Goal: Complete application form: Complete application form

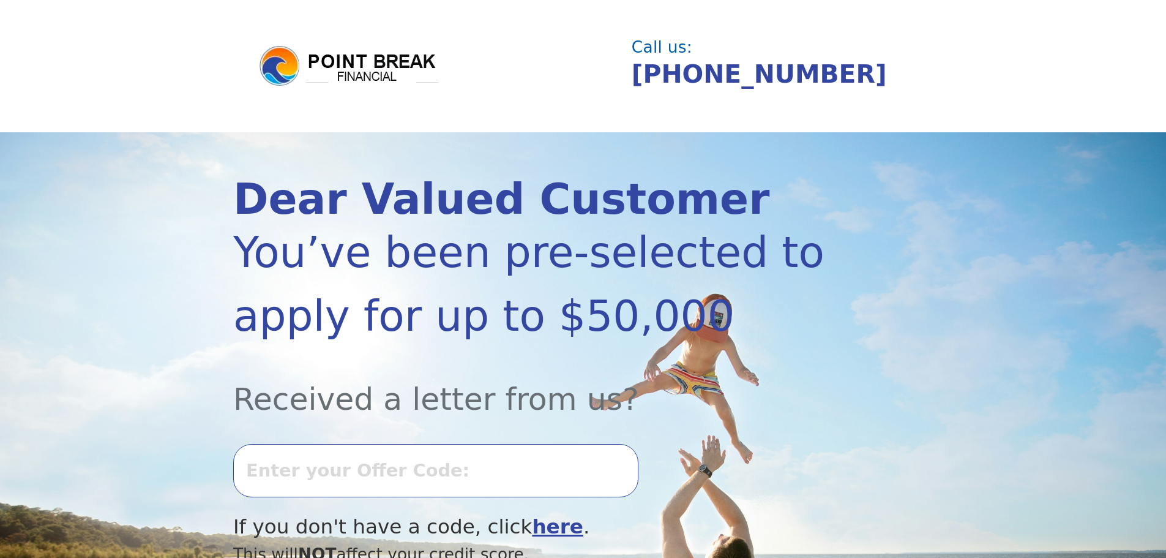
scroll to position [143, 0]
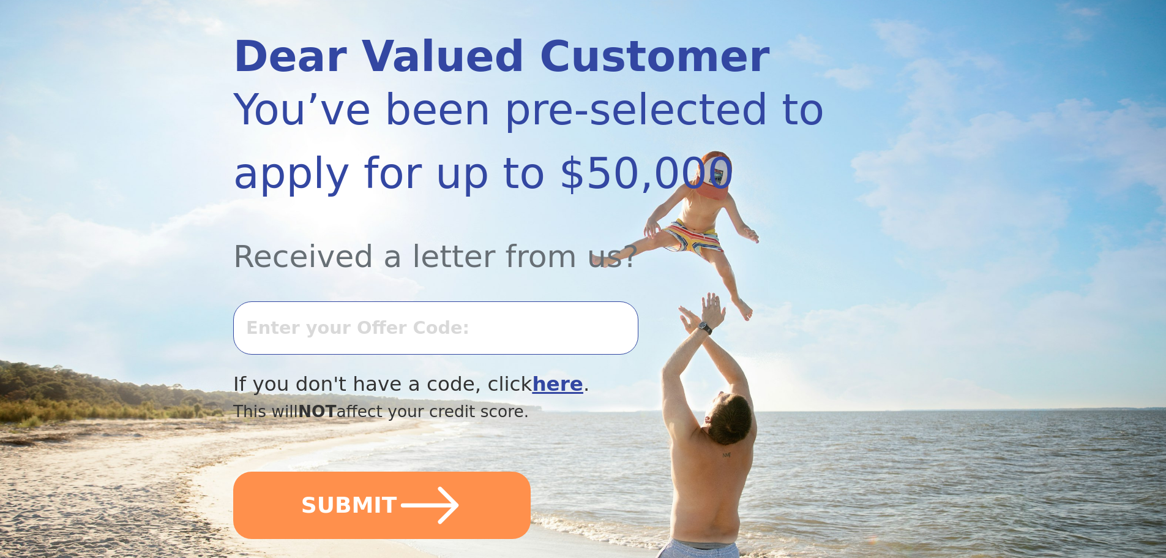
click at [484, 330] on input "text" at bounding box center [435, 327] width 405 height 53
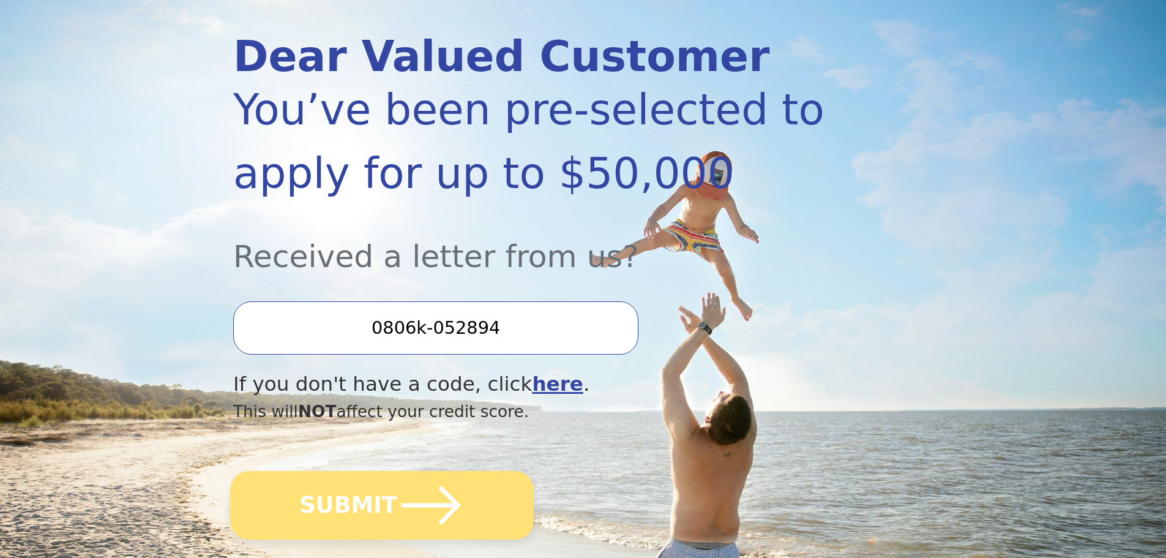
type input "0806k-052894"
click at [402, 518] on icon "submit" at bounding box center [430, 504] width 67 height 67
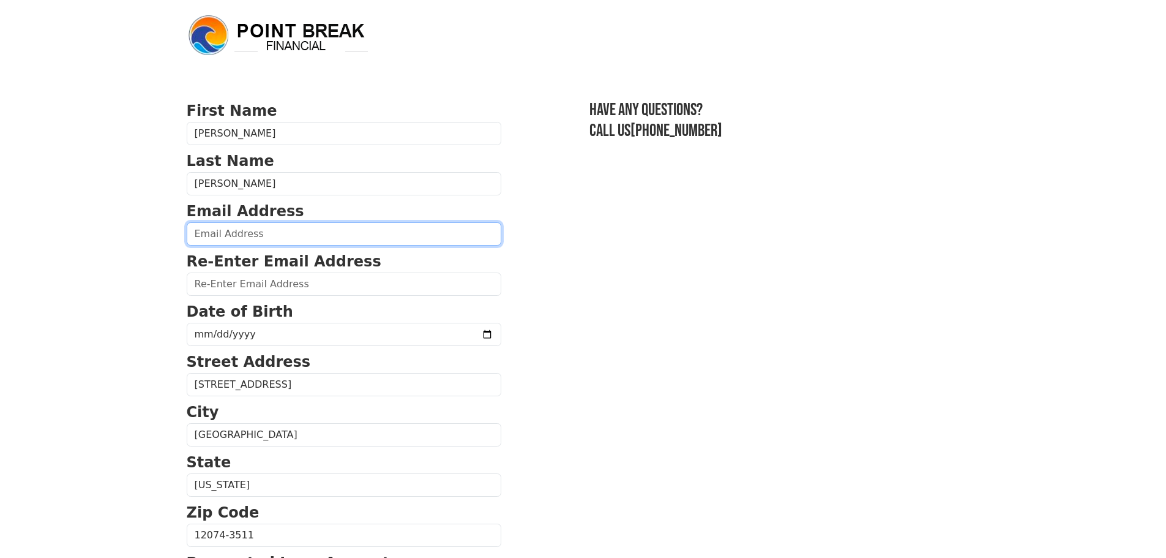
click at [414, 236] on input "email" at bounding box center [344, 233] width 315 height 23
type input "louis.russell1@gmail.com"
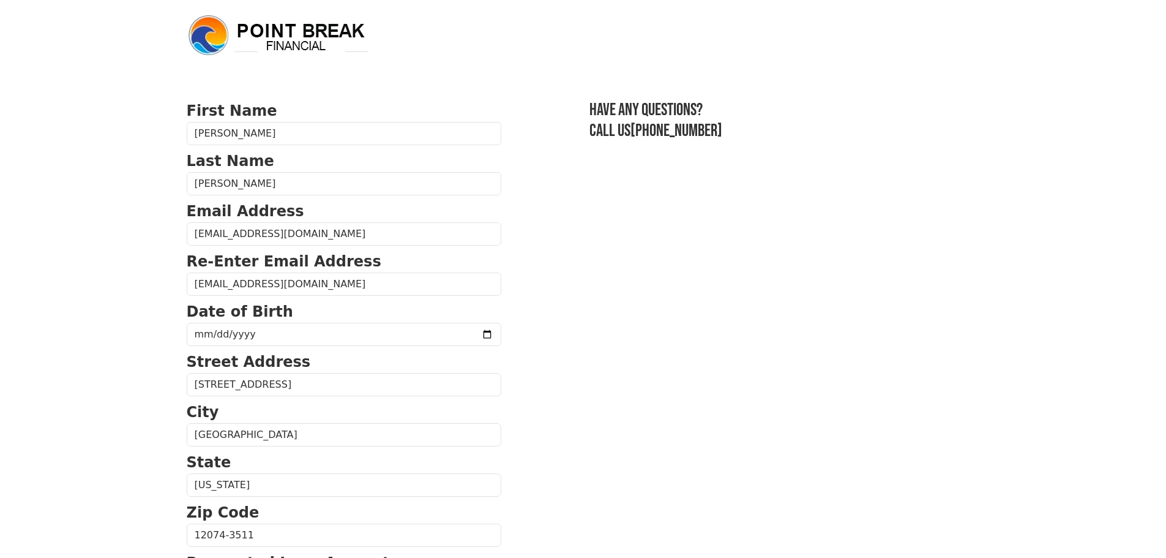
type input "(207) 577-4612"
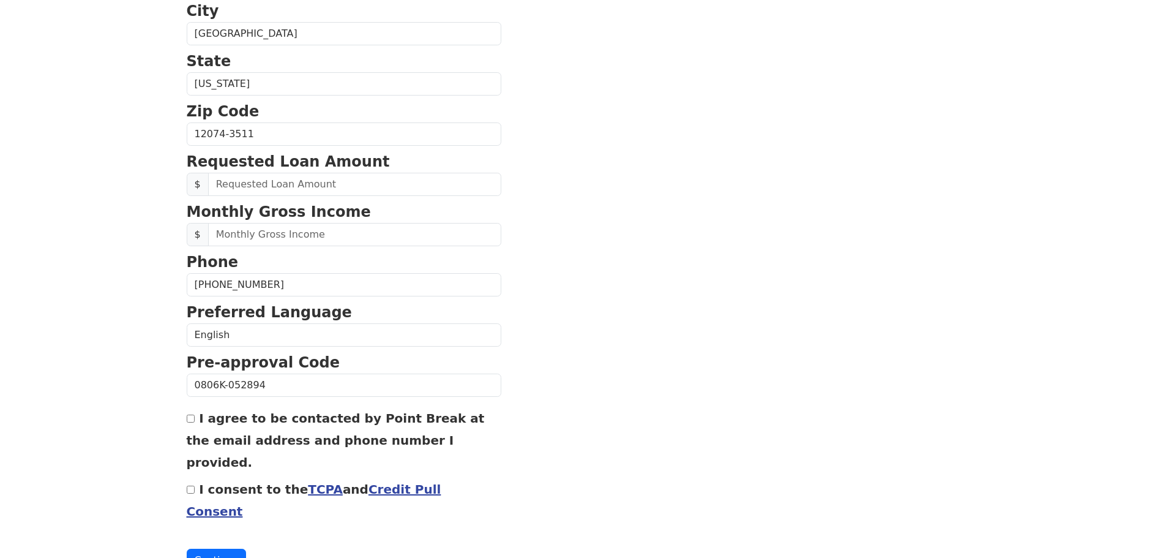
scroll to position [406, 0]
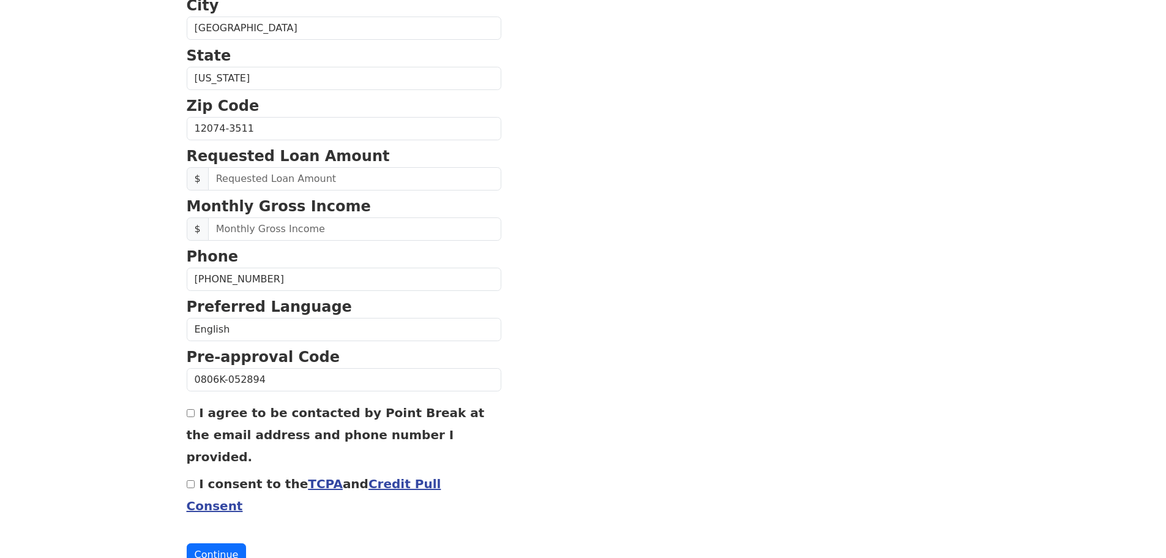
click at [191, 417] on input "I agree to be contacted by Point Break at the email address and phone number I …" at bounding box center [191, 413] width 8 height 8
checkbox input "true"
click at [190, 480] on input "I consent to the TCPA and Credit Pull Consent" at bounding box center [191, 484] width 8 height 8
checkbox input "true"
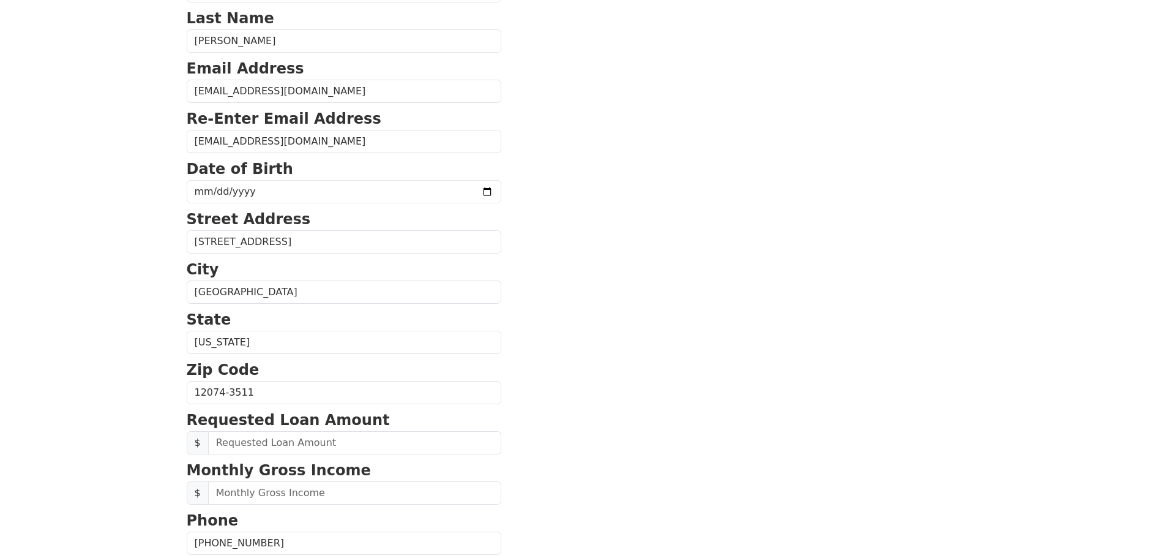
scroll to position [286, 0]
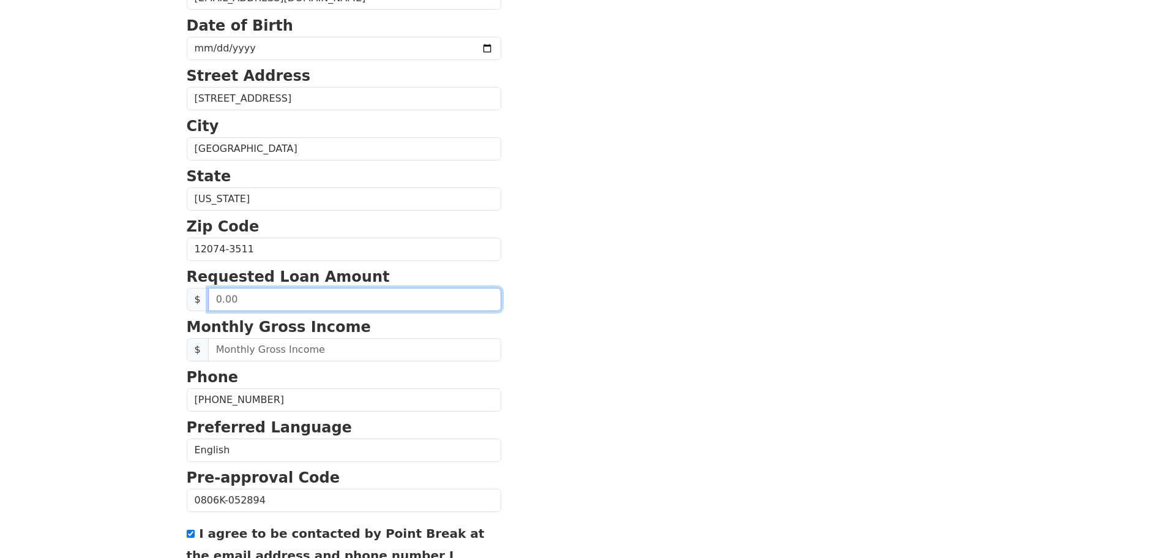
click at [365, 301] on input "text" at bounding box center [354, 299] width 293 height 23
type input "50,000.00"
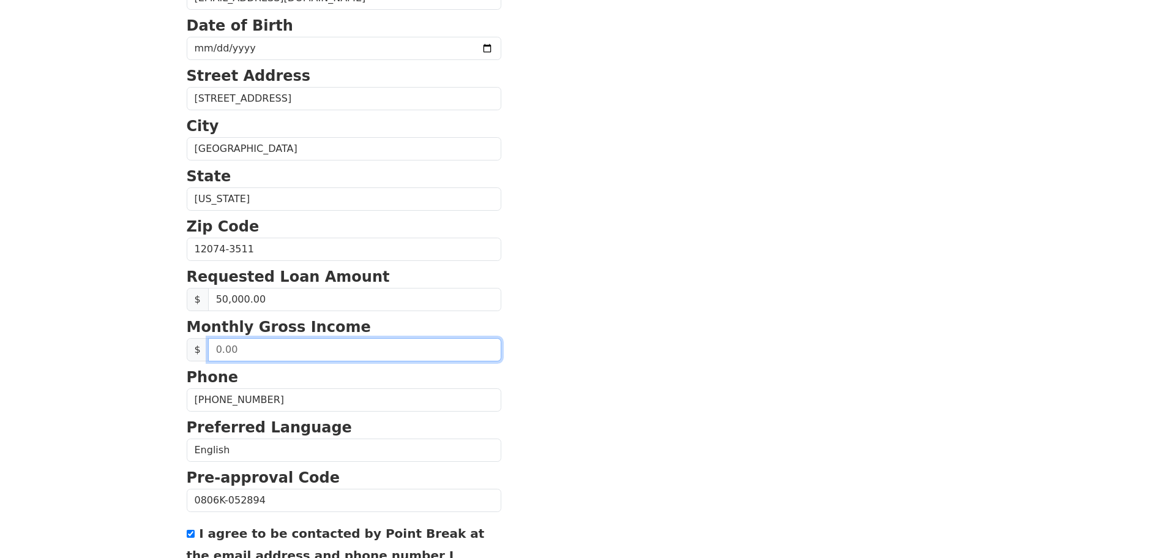
click at [336, 351] on input "text" at bounding box center [354, 349] width 293 height 23
click at [221, 355] on input "text" at bounding box center [354, 349] width 293 height 23
type input "13,500.00"
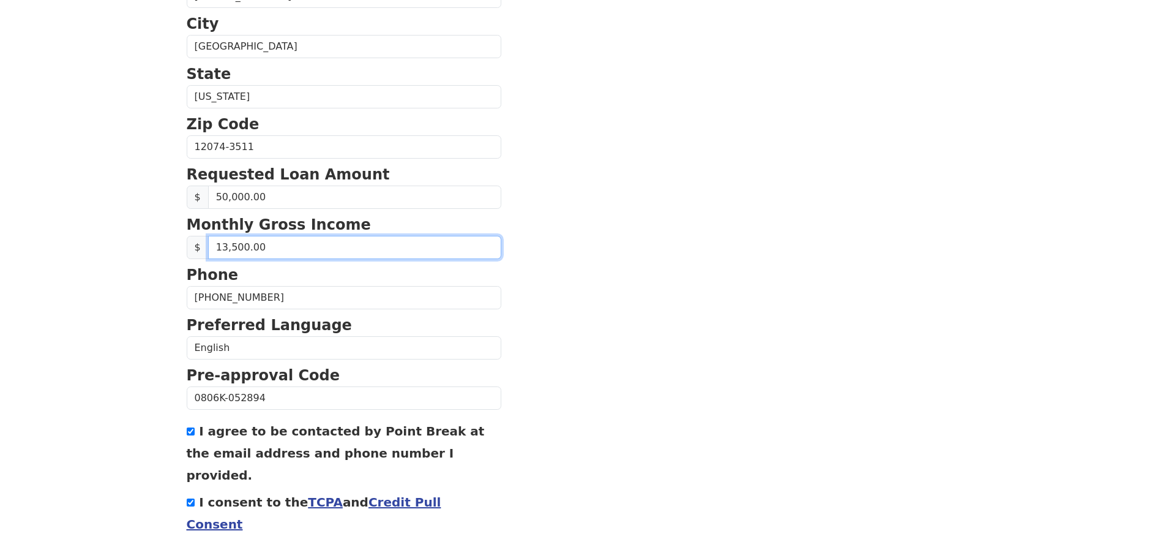
scroll to position [417, 0]
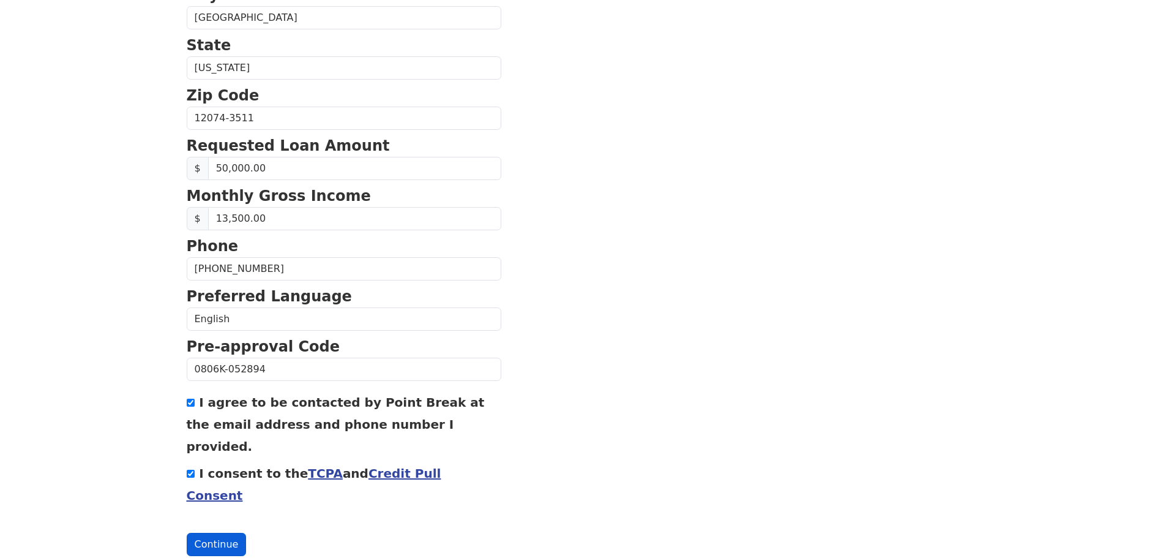
click at [228, 532] on button "Continue" at bounding box center [217, 543] width 60 height 23
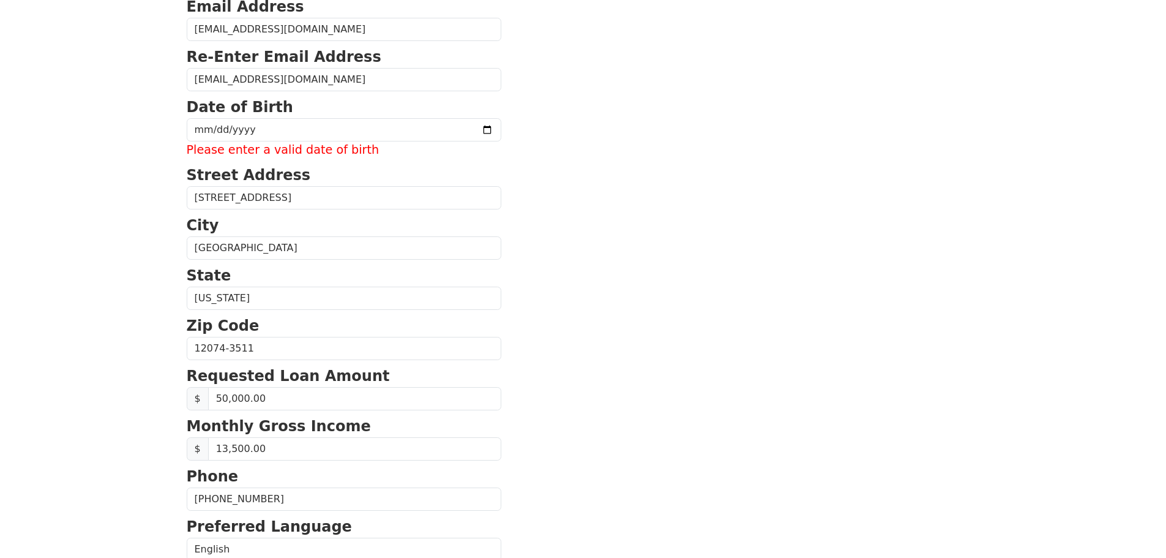
scroll to position [6, 0]
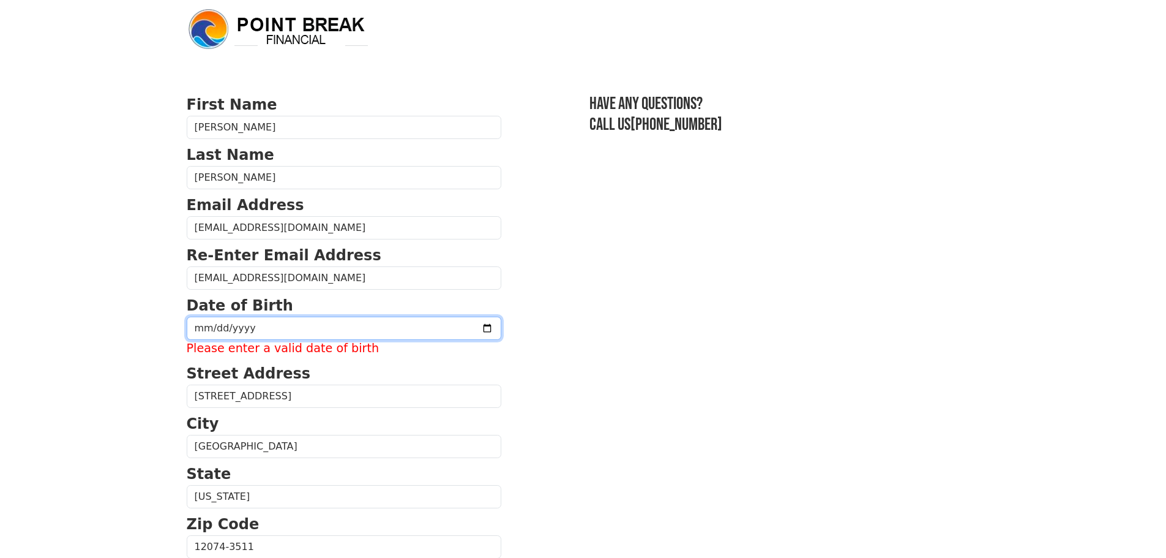
click at [365, 330] on input "date" at bounding box center [344, 327] width 315 height 23
type input "1964-01-21"
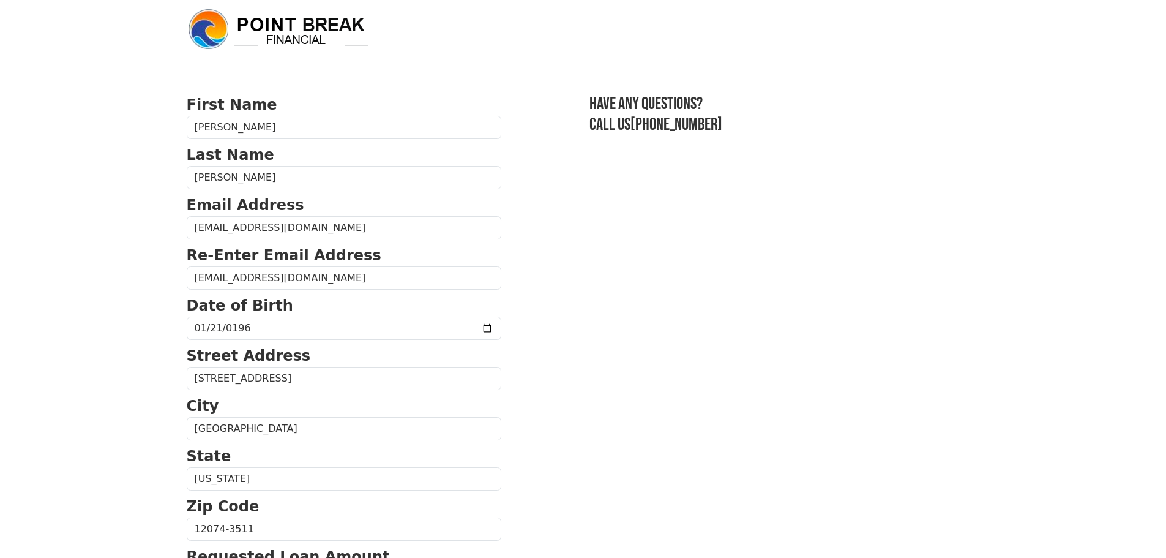
click at [602, 306] on section "First Name Louis Last Name Russell Email Address louis.russell1@gmail.com Re-En…" at bounding box center [583, 530] width 793 height 873
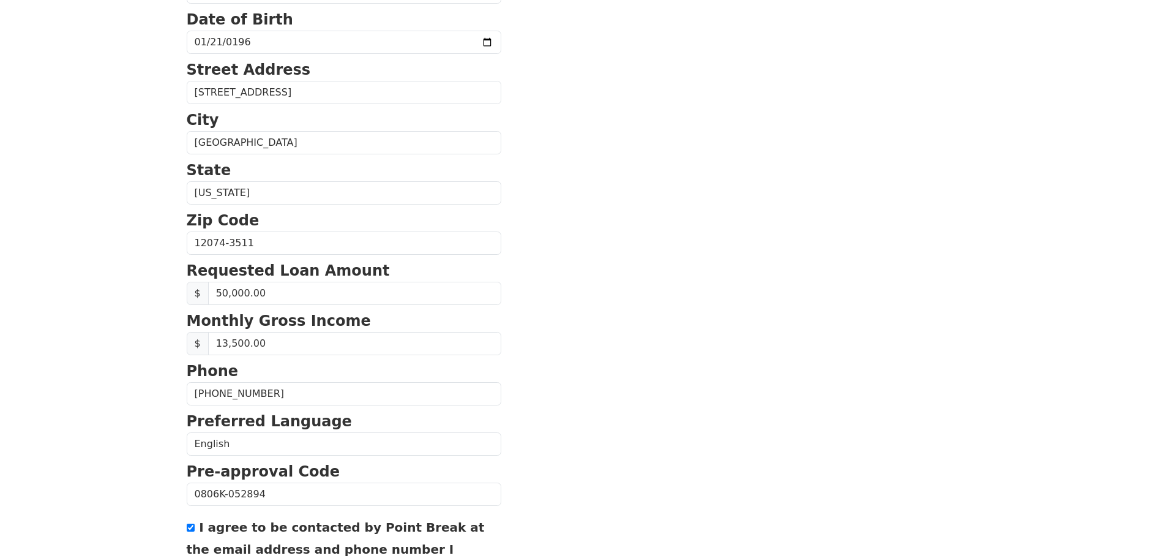
scroll to position [417, 0]
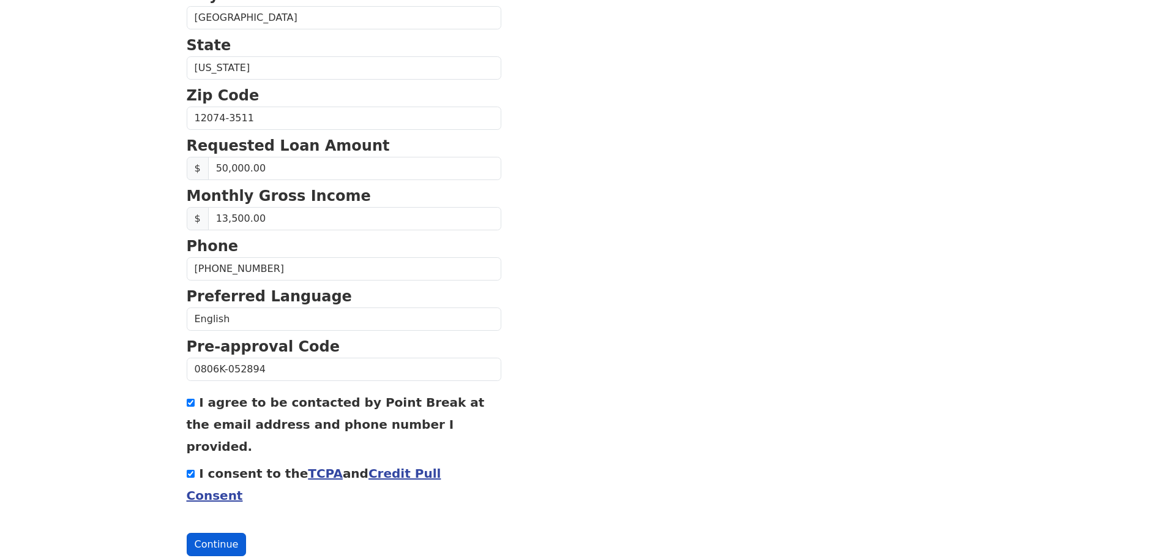
click at [213, 532] on button "Continue" at bounding box center [217, 543] width 60 height 23
